Goal: Check status: Check status

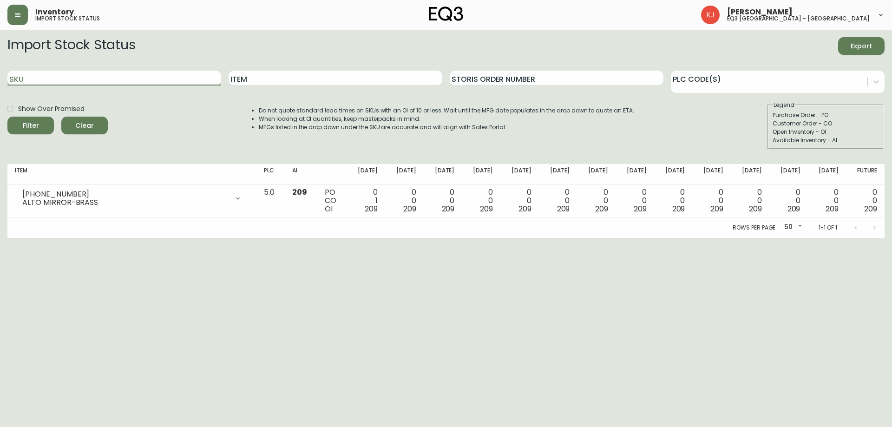
click at [178, 76] on input "SKU" at bounding box center [114, 78] width 214 height 15
click at [308, 73] on input "Item" at bounding box center [336, 78] width 214 height 15
type input "REMI"
click at [7, 117] on button "Filter" at bounding box center [30, 126] width 46 height 18
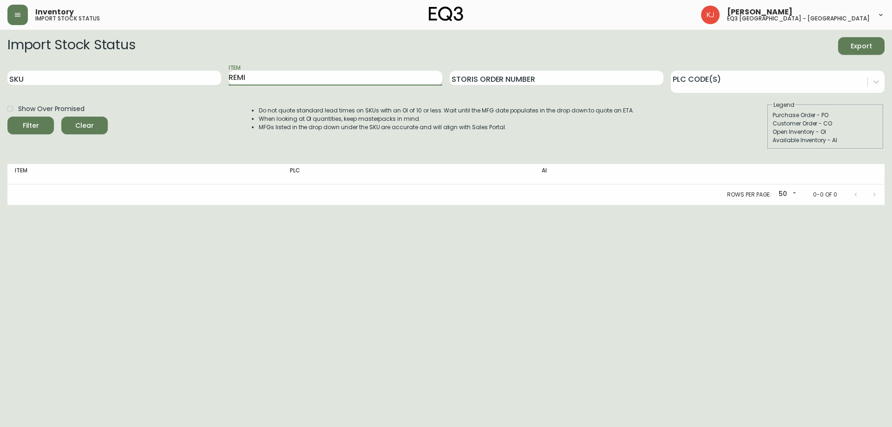
click at [308, 74] on input "REMI" at bounding box center [336, 78] width 214 height 15
drag, startPoint x: 284, startPoint y: 77, endPoint x: 186, endPoint y: 70, distance: 98.3
click at [186, 70] on div "SKU Item REMI Storis Order Number PLC Code(s)" at bounding box center [445, 78] width 877 height 30
click at [127, 205] on html "Inventory import stock status [PERSON_NAME] eq3 [GEOGRAPHIC_DATA] - [GEOGRAPHIC…" at bounding box center [446, 102] width 892 height 205
click at [105, 205] on html "Inventory import stock status [PERSON_NAME] eq3 [GEOGRAPHIC_DATA] - [GEOGRAPHIC…" at bounding box center [446, 102] width 892 height 205
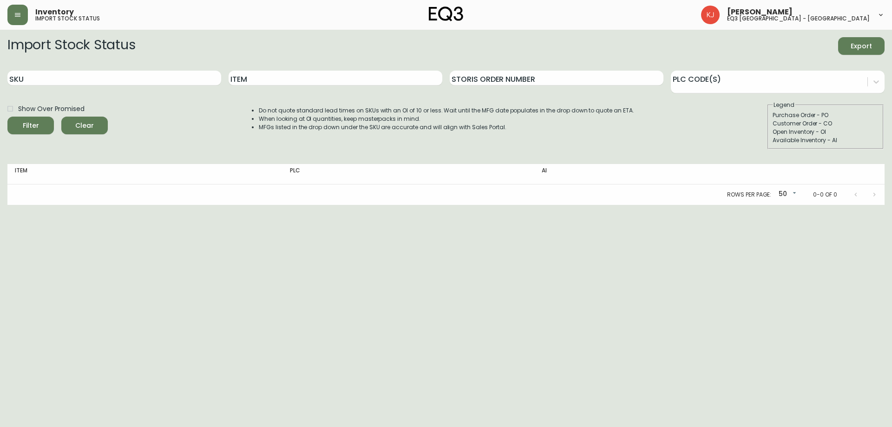
click at [167, 68] on div "SKU" at bounding box center [114, 78] width 214 height 30
drag, startPoint x: 296, startPoint y: 89, endPoint x: 296, endPoint y: 84, distance: 5.1
click at [296, 88] on div "Item" at bounding box center [336, 78] width 214 height 30
click at [296, 84] on input "Item" at bounding box center [336, 78] width 214 height 15
type input "R"
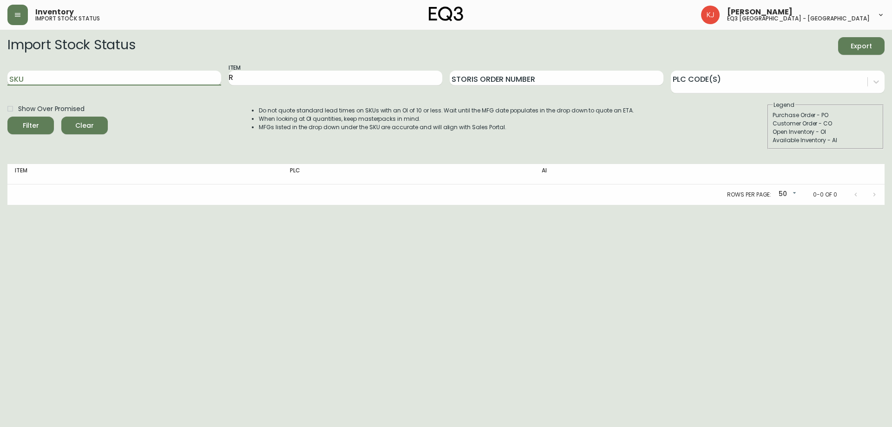
click at [130, 83] on input "SKU" at bounding box center [114, 78] width 214 height 15
drag, startPoint x: 279, startPoint y: 83, endPoint x: 217, endPoint y: 83, distance: 62.3
click at [217, 83] on div "SKU Item R Storis Order Number PLC Code(s)" at bounding box center [445, 78] width 877 height 30
click at [59, 77] on input "SKU" at bounding box center [114, 78] width 214 height 15
paste input "30132-01"
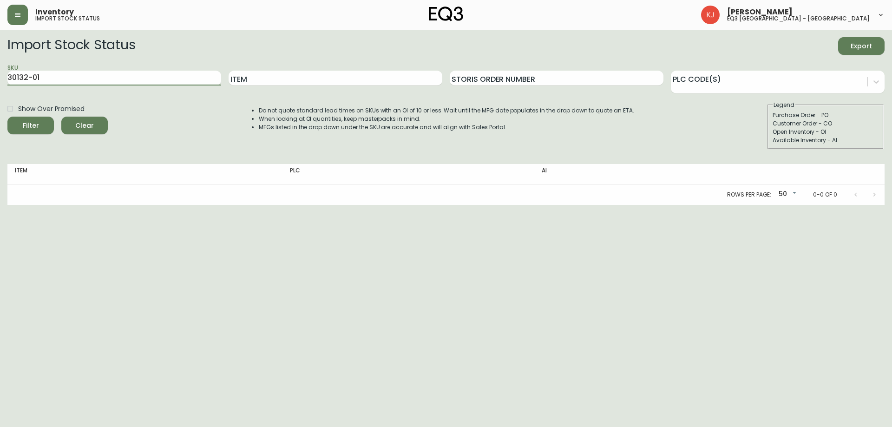
type input "30132-01"
click at [7, 117] on button "Filter" at bounding box center [30, 126] width 46 height 18
drag, startPoint x: 136, startPoint y: 80, endPoint x: 0, endPoint y: 77, distance: 135.7
click at [0, 77] on main "Import Stock Status Export SKU 30132-01 Item Storis Order Number PLC Code(s) Sh…" at bounding box center [446, 117] width 892 height 175
click at [76, 205] on html "Inventory import stock status [PERSON_NAME] eq3 [GEOGRAPHIC_DATA] - [GEOGRAPHIC…" at bounding box center [446, 102] width 892 height 205
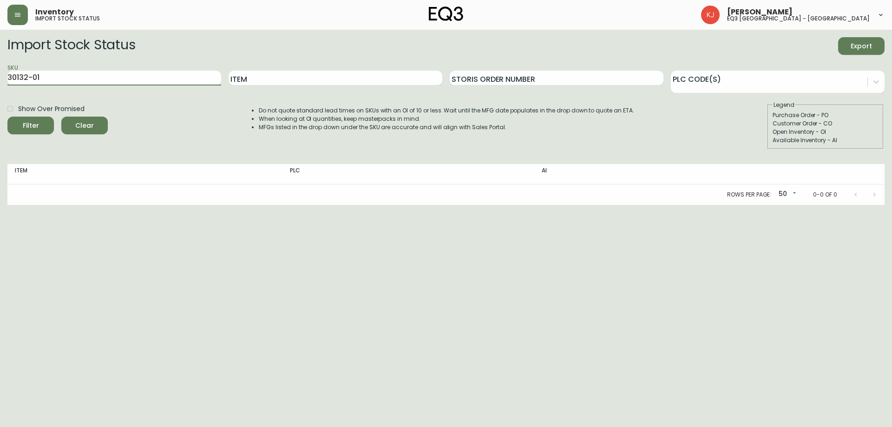
drag, startPoint x: 82, startPoint y: 79, endPoint x: 0, endPoint y: 73, distance: 82.4
click at [0, 73] on main "Import Stock Status Export SKU 30132-01 Item Storis Order Number PLC Code(s) Sh…" at bounding box center [446, 117] width 892 height 175
